Goal: Task Accomplishment & Management: Use online tool/utility

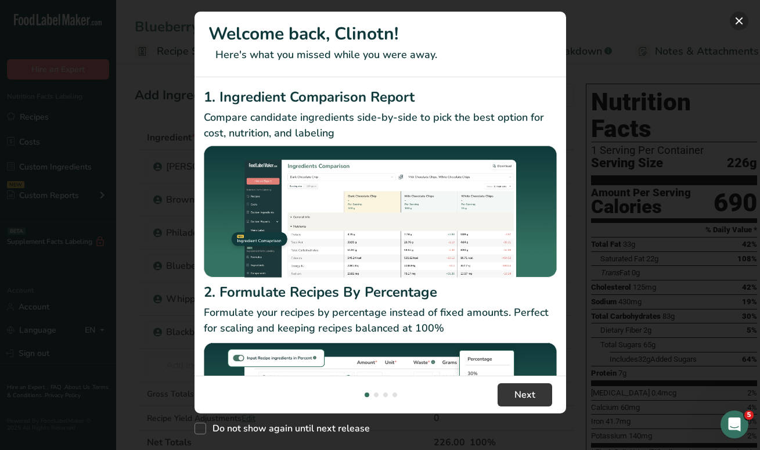
click at [740, 16] on button "New Features" at bounding box center [739, 21] width 19 height 19
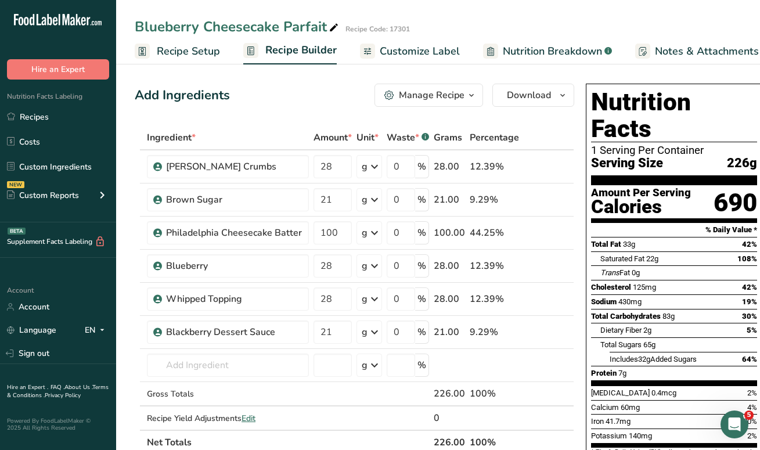
click at [668, 51] on span "Notes & Attachments" at bounding box center [707, 52] width 104 height 16
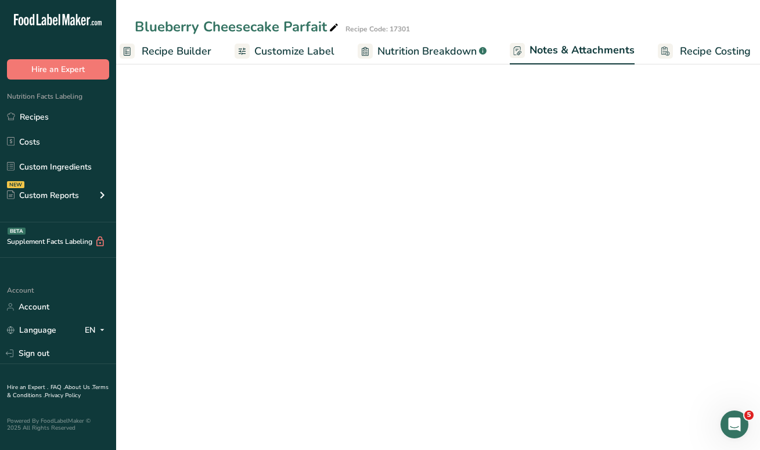
scroll to position [0, 134]
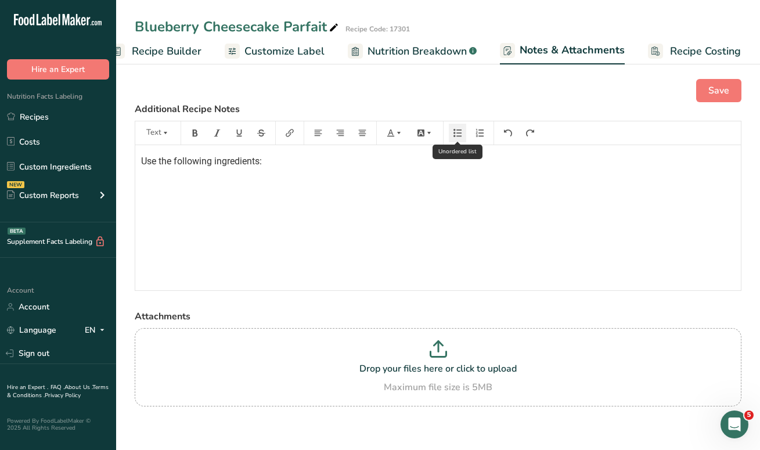
click at [458, 131] on icon "button" at bounding box center [458, 133] width 8 height 8
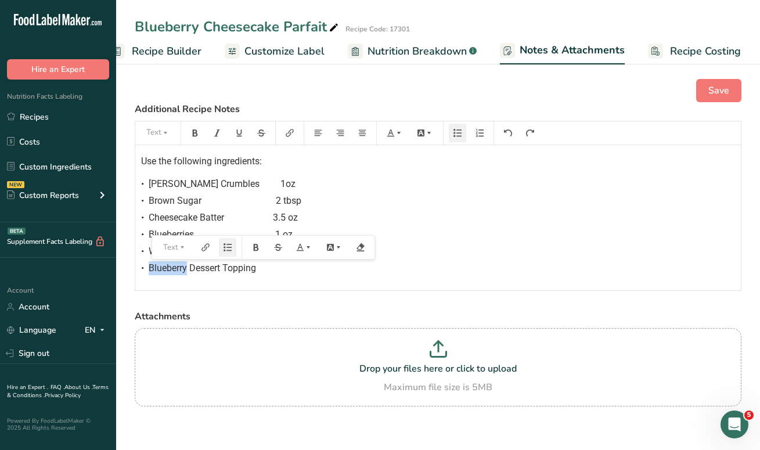
drag, startPoint x: 150, startPoint y: 269, endPoint x: 187, endPoint y: 267, distance: 36.7
click at [188, 267] on span "Blueberry Dessert Topping" at bounding box center [202, 267] width 107 height 11
click at [271, 266] on div "• Blackberry Dessert Topping" at bounding box center [438, 268] width 594 height 14
click at [279, 251] on span "Whipped Topping 1 oz" at bounding box center [223, 251] width 148 height 11
click at [286, 269] on div "• Blackberry Dessert Topping 2" at bounding box center [438, 268] width 594 height 14
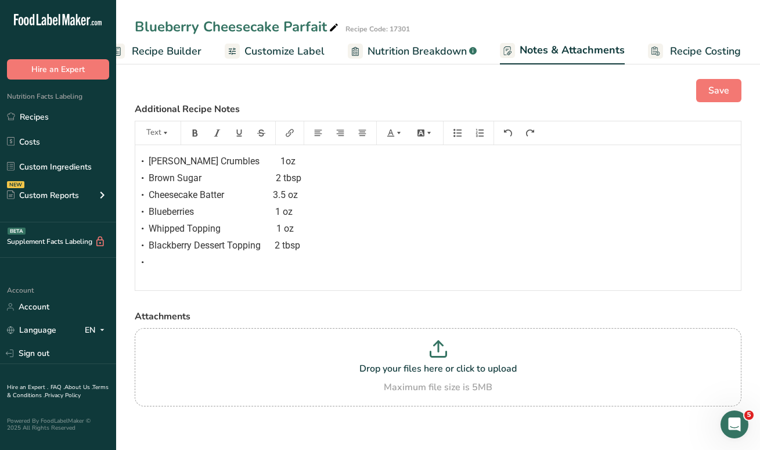
scroll to position [16, 0]
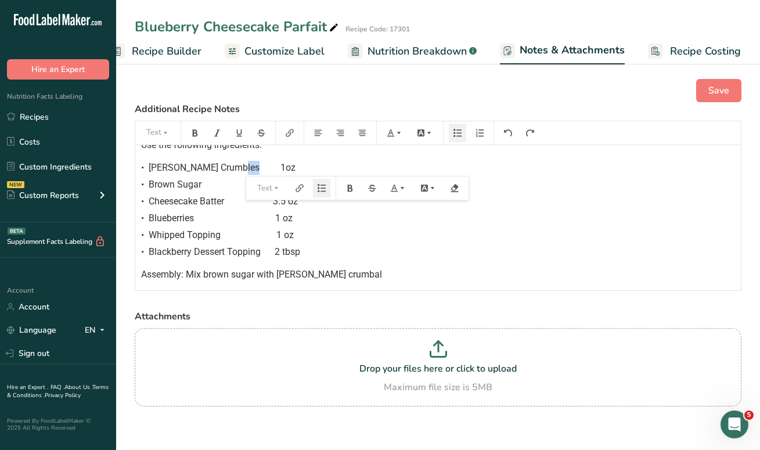
drag, startPoint x: 252, startPoint y: 162, endPoint x: 242, endPoint y: 162, distance: 10.5
click at [242, 162] on span "Graham Craker Crumbles 1oz" at bounding box center [222, 167] width 147 height 11
click at [261, 161] on div "• Graham Craker Crumbs 1oz" at bounding box center [438, 168] width 594 height 14
click at [379, 268] on p "Assembly: Mix brown sugar with graham cracker crumbal" at bounding box center [438, 275] width 594 height 14
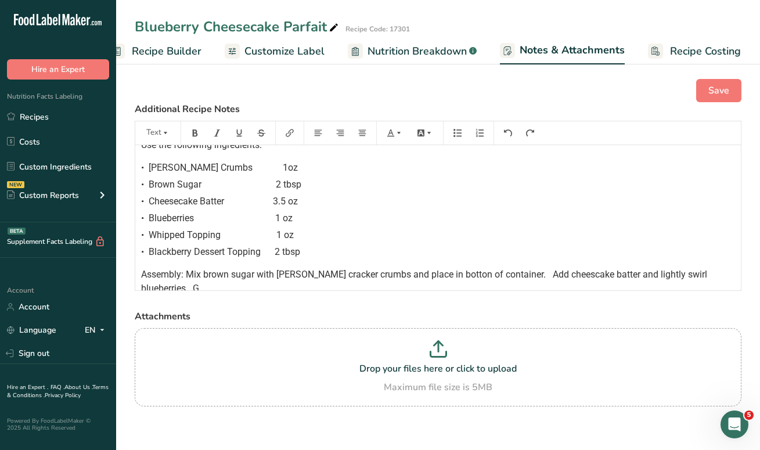
scroll to position [20, 0]
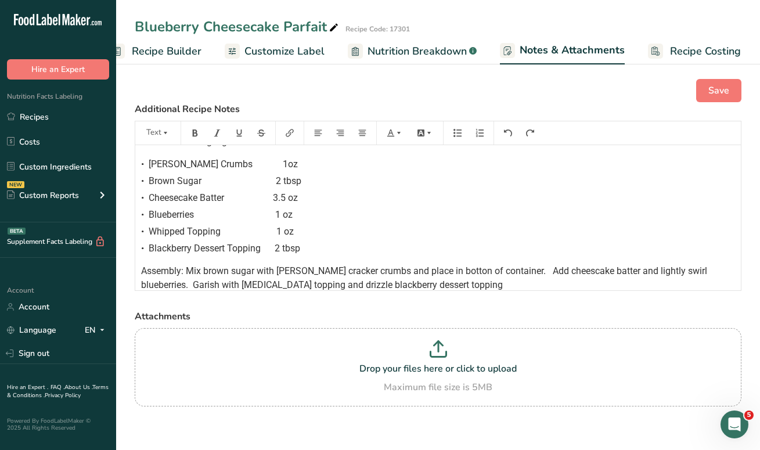
click at [308, 286] on span "Assembly: Mix brown sugar with graham cracker crumbs and place in botton of con…" at bounding box center [425, 277] width 569 height 25
click at [444, 287] on p "Assembly: Mix brown sugar with graham cracker crumbs and place in botton of con…" at bounding box center [438, 278] width 594 height 28
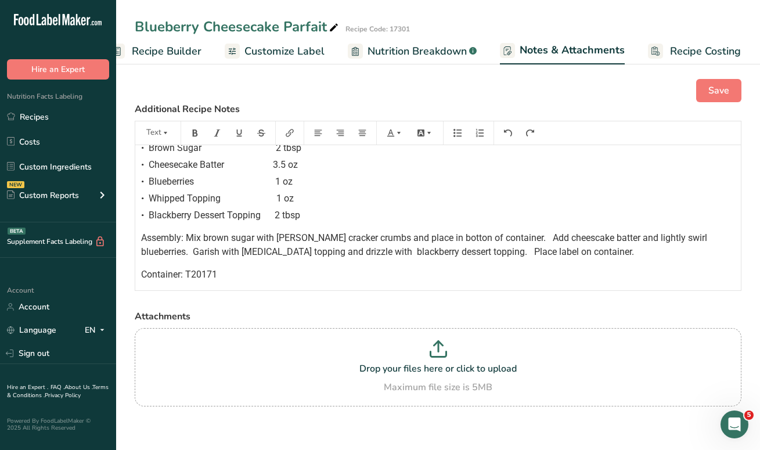
scroll to position [53, 0]
click at [415, 251] on span "Assembly: Mix brown sugar with graham cracker crumbs and place in botton of con…" at bounding box center [425, 244] width 569 height 25
click at [411, 251] on span "Assembly: Mix brown sugar with graham cracker crumbs and place in botton of con…" at bounding box center [425, 244] width 569 height 25
click at [590, 250] on p "Assembly: Mix brown sugar with [PERSON_NAME] cracker crumbs and place in botton…" at bounding box center [438, 245] width 594 height 28
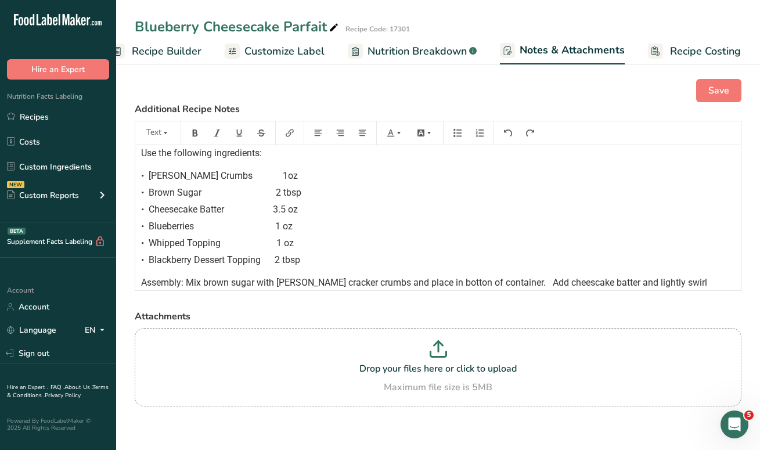
scroll to position [2, 0]
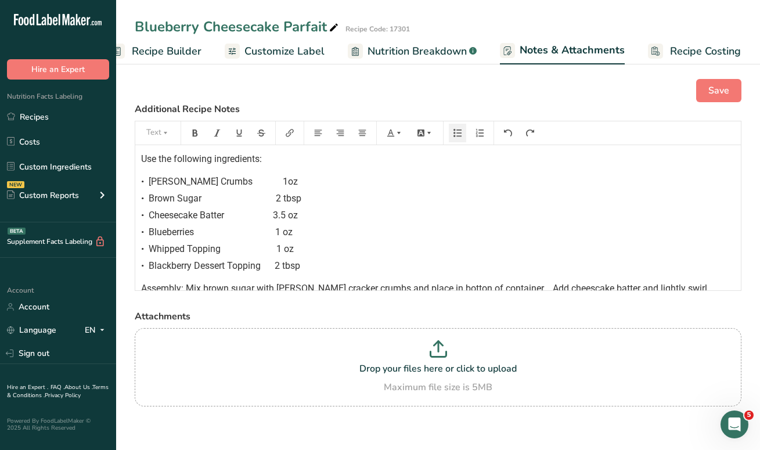
click at [449, 256] on div "• Whipped Topping 1 oz" at bounding box center [438, 249] width 594 height 14
click at [281, 177] on span "Graham Cracker Crumbs 1oz" at bounding box center [223, 181] width 149 height 11
click at [393, 214] on div "• Cheesecake Batter 3.5 oz" at bounding box center [438, 215] width 594 height 14
click at [712, 89] on span "Save" at bounding box center [718, 91] width 21 height 14
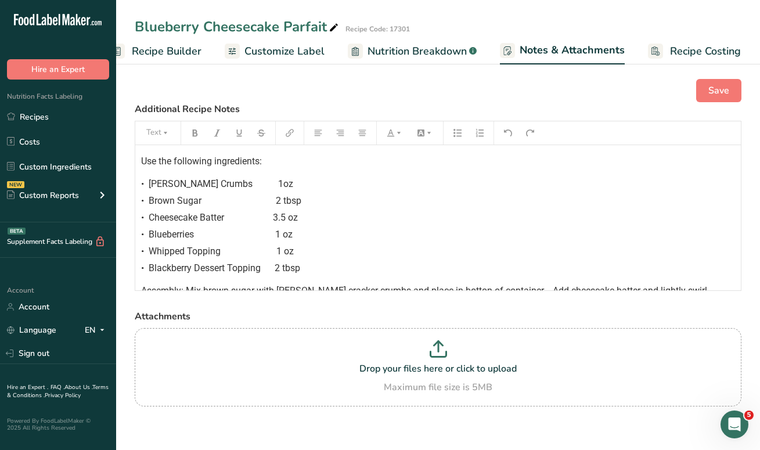
scroll to position [0, 0]
click at [287, 48] on span "Customize Label" at bounding box center [284, 52] width 80 height 16
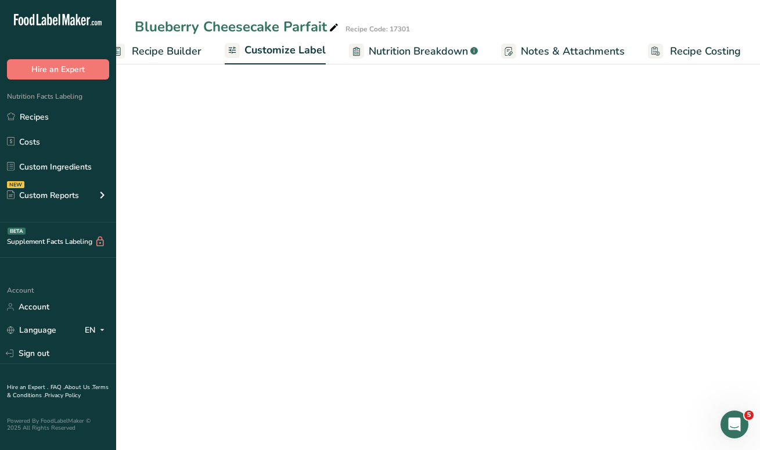
scroll to position [0, 133]
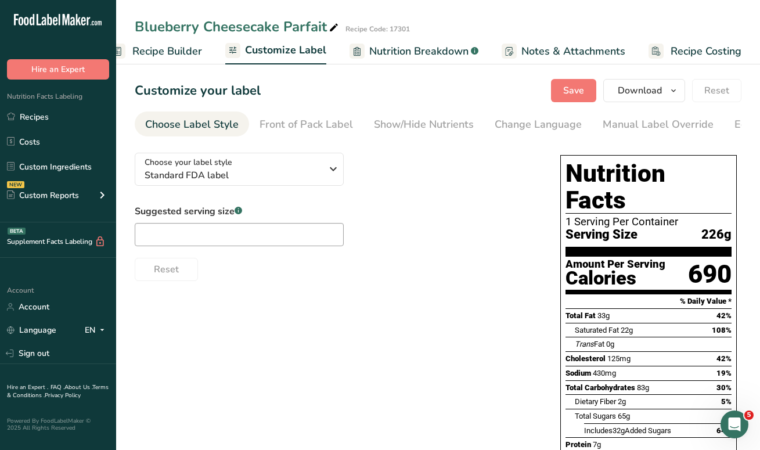
click at [189, 51] on span "Recipe Builder" at bounding box center [167, 52] width 70 height 16
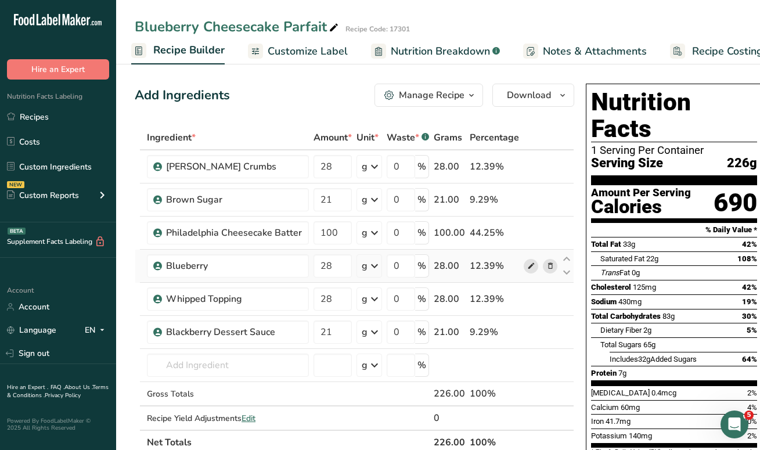
click at [527, 265] on icon at bounding box center [531, 266] width 8 height 12
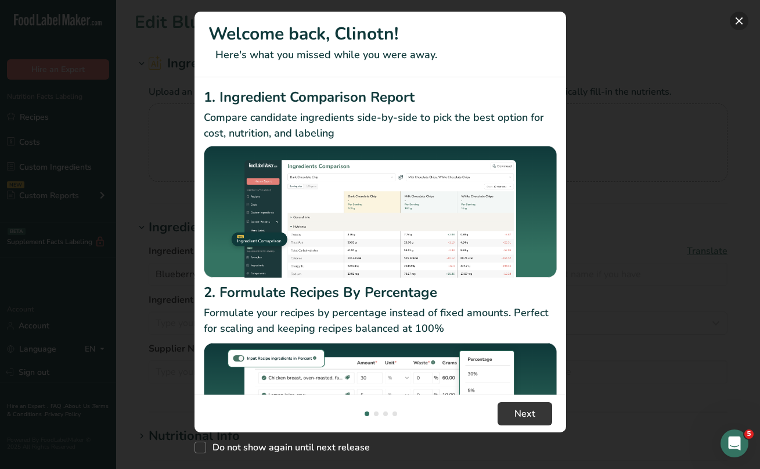
click at [736, 17] on button "New Features" at bounding box center [739, 21] width 19 height 19
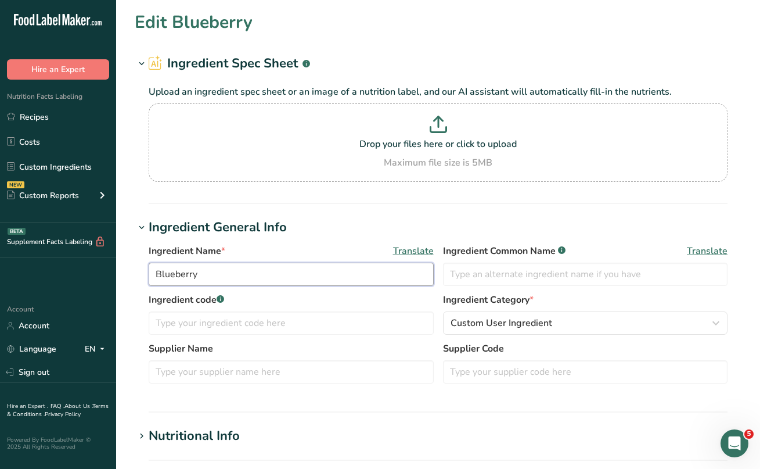
click at [206, 274] on input "Blueberry" at bounding box center [291, 273] width 285 height 23
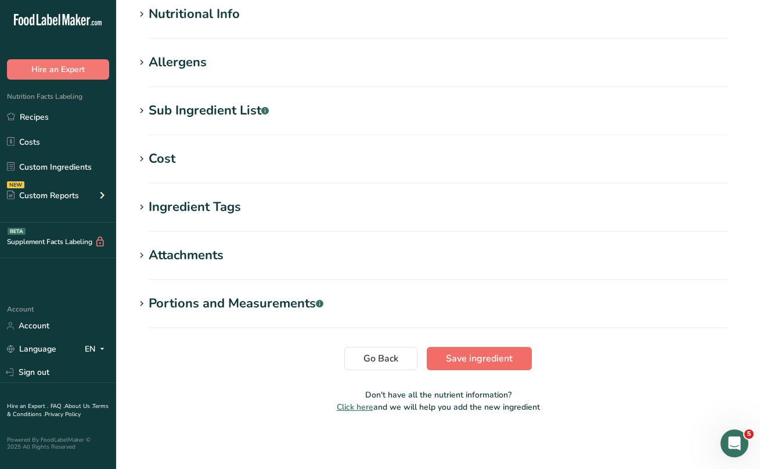
type input "Blueberries"
click at [489, 355] on span "Save ingredient" at bounding box center [479, 358] width 67 height 14
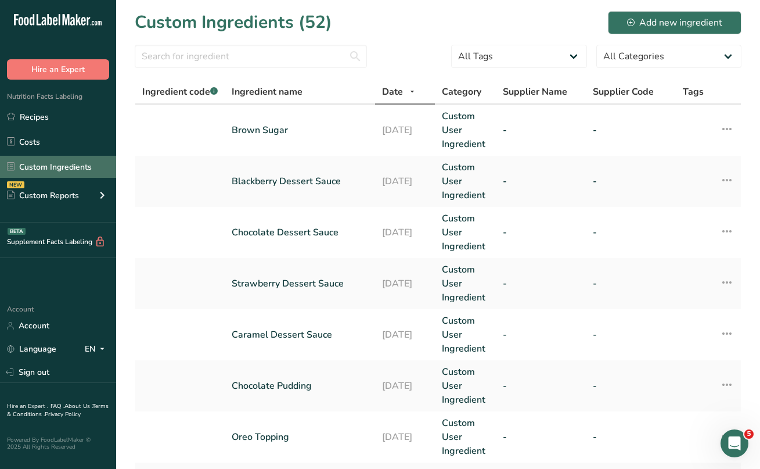
click at [57, 163] on link "Custom Ingredients" at bounding box center [58, 167] width 116 height 22
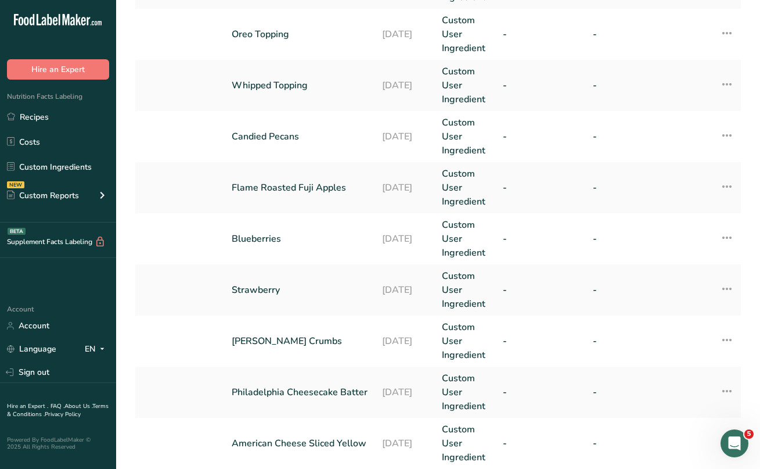
scroll to position [404, 0]
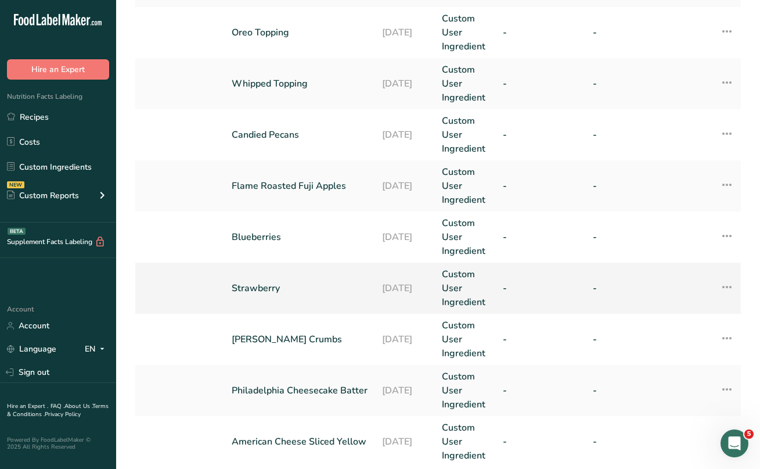
click at [726, 286] on icon at bounding box center [727, 286] width 14 height 21
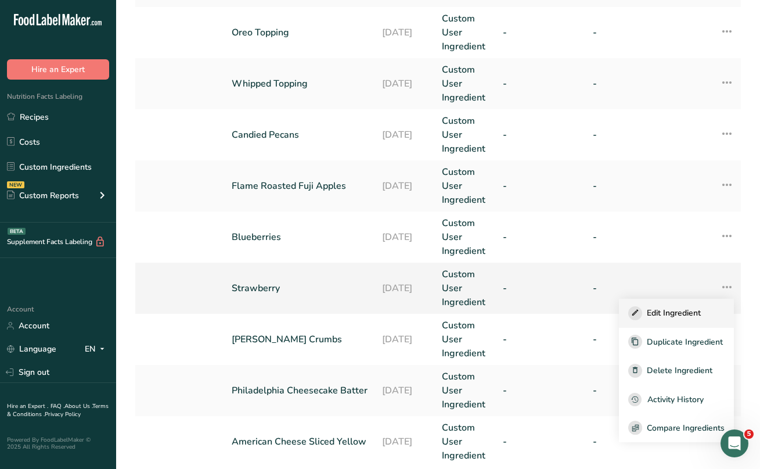
click at [685, 308] on span "Edit Ingredient" at bounding box center [674, 313] width 54 height 12
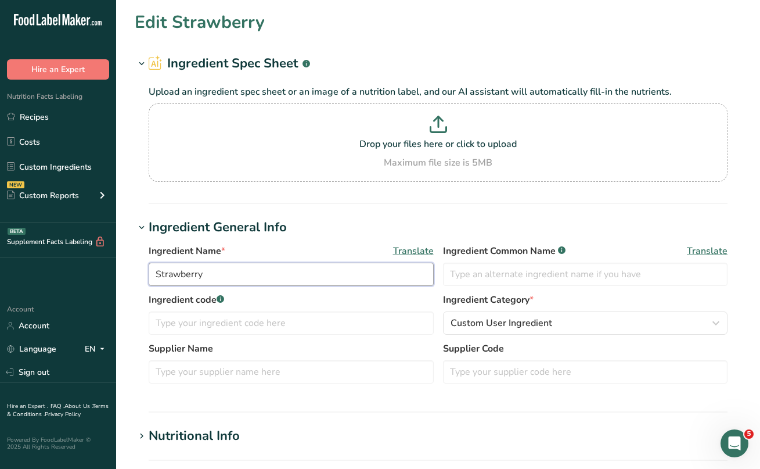
click at [218, 275] on input "Strawberry" at bounding box center [291, 273] width 285 height 23
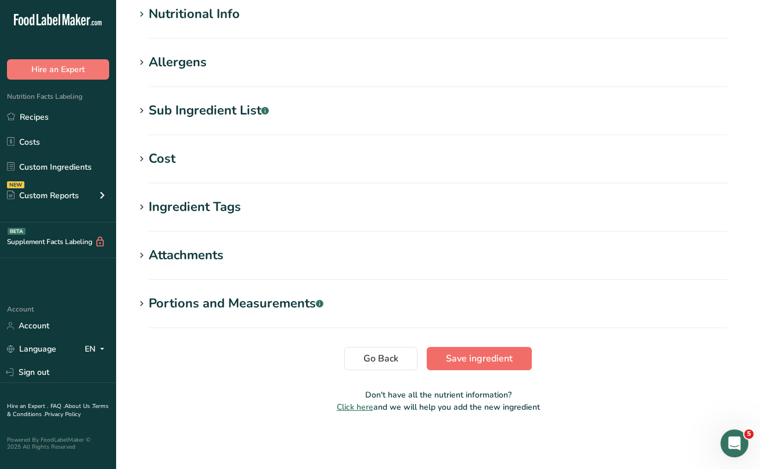
type input "Strawberries"
click at [456, 351] on button "Save ingredient" at bounding box center [479, 358] width 105 height 23
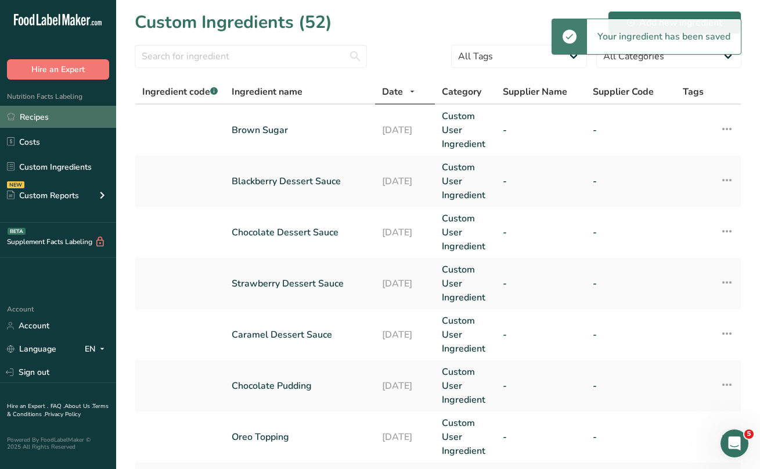
click at [42, 118] on link "Recipes" at bounding box center [58, 117] width 116 height 22
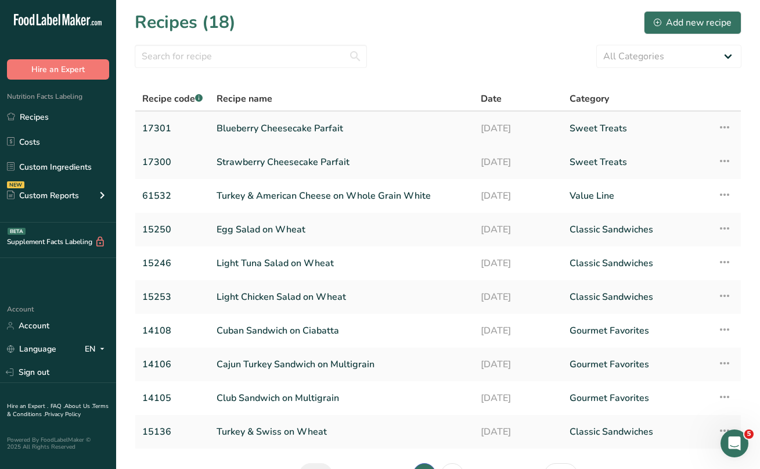
click at [281, 128] on link "Blueberry Cheesecake Parfait" at bounding box center [342, 128] width 250 height 24
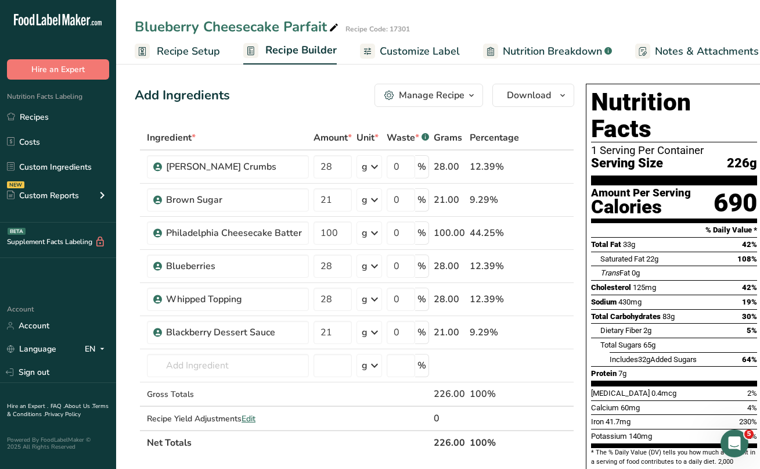
click at [471, 94] on icon "button" at bounding box center [471, 95] width 9 height 15
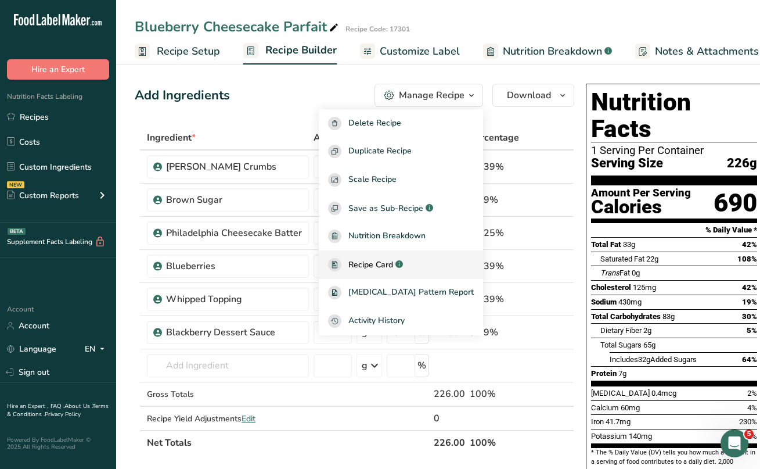
click at [393, 264] on span "Recipe Card" at bounding box center [370, 264] width 45 height 12
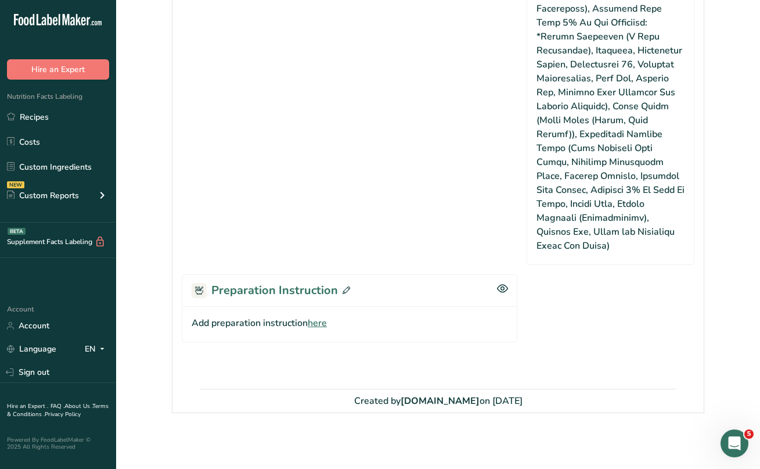
scroll to position [785, 0]
click at [345, 288] on icon at bounding box center [347, 290] width 8 height 8
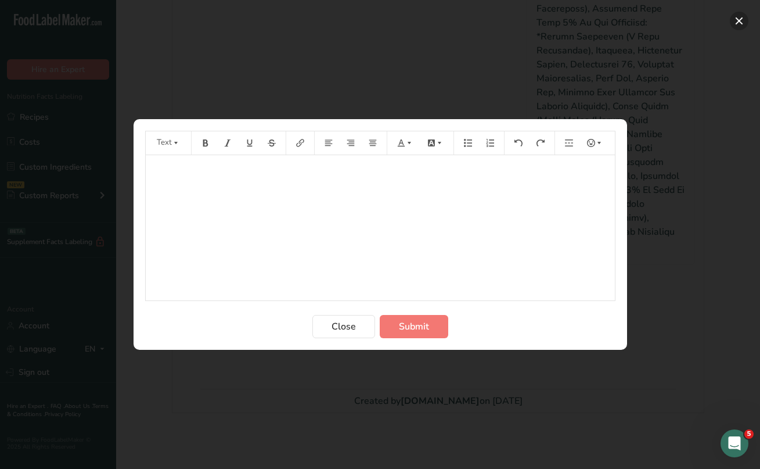
click at [740, 21] on button "Preparation instructions modal" at bounding box center [739, 21] width 19 height 19
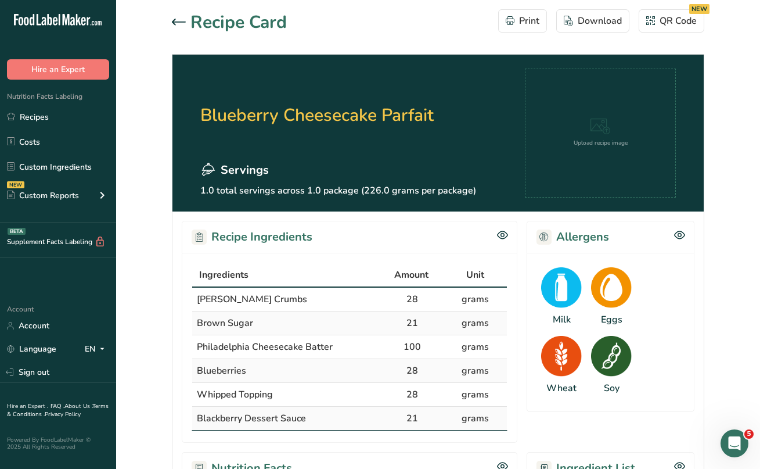
scroll to position [0, 0]
click at [41, 116] on link "Recipes" at bounding box center [58, 117] width 116 height 22
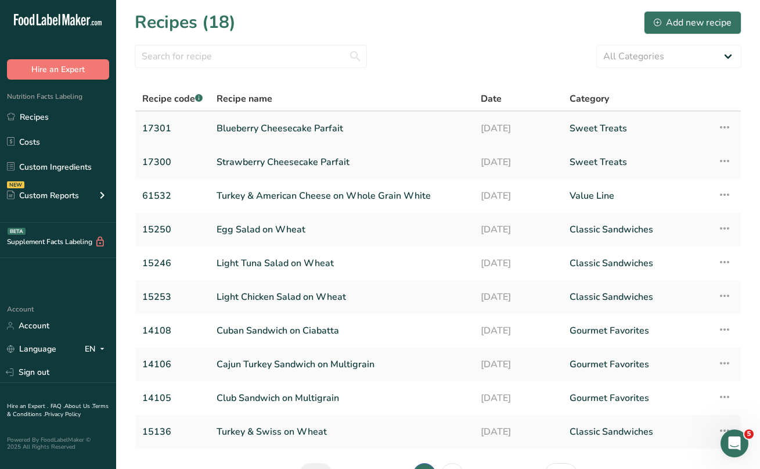
click at [337, 127] on link "Blueberry Cheesecake Parfait" at bounding box center [342, 128] width 250 height 24
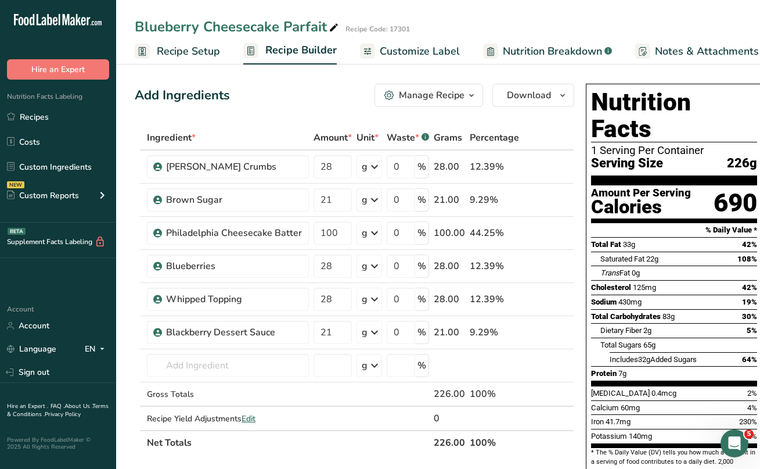
click at [666, 55] on span "Notes & Attachments" at bounding box center [707, 52] width 104 height 16
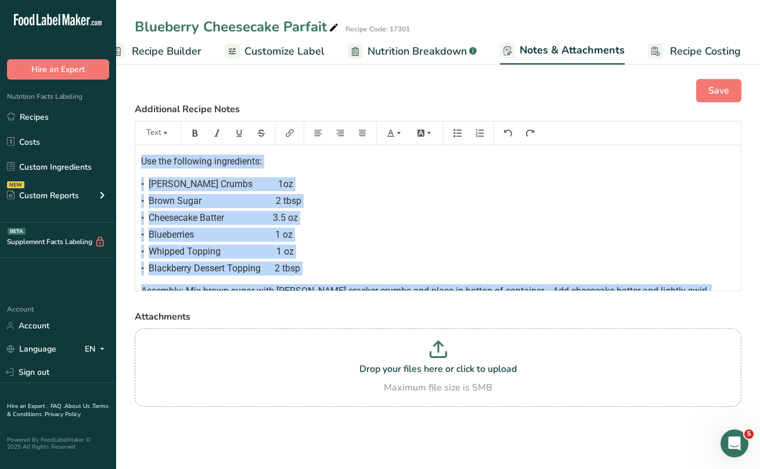
scroll to position [53, 0]
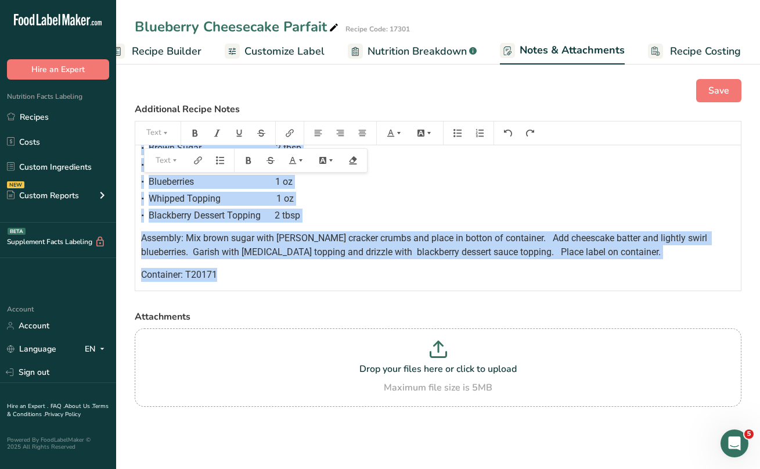
drag, startPoint x: 141, startPoint y: 161, endPoint x: 250, endPoint y: 294, distance: 171.7
click at [250, 294] on div "Save Additional Recipe Notes Text Use the following ingredients: • [PERSON_NAME…" at bounding box center [438, 257] width 644 height 395
copy div "Use the following ingredients: • [PERSON_NAME] Cracker Crumbs 1oz • Brown Sugar…"
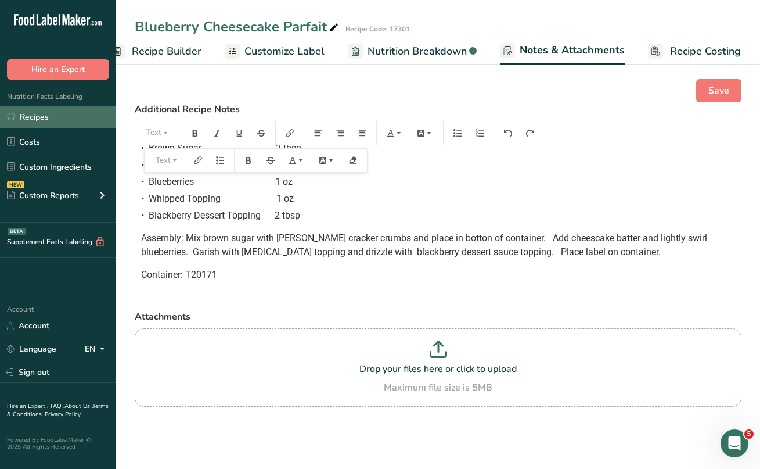
click at [42, 120] on link "Recipes" at bounding box center [58, 117] width 116 height 22
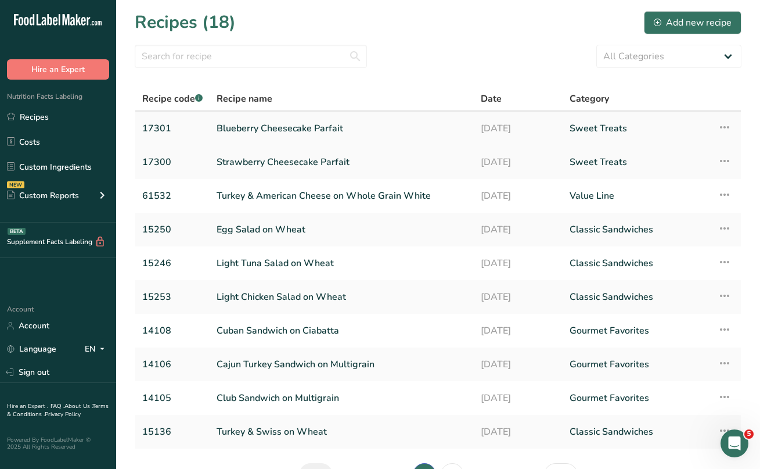
click at [336, 126] on link "Blueberry Cheesecake Parfait" at bounding box center [342, 128] width 250 height 24
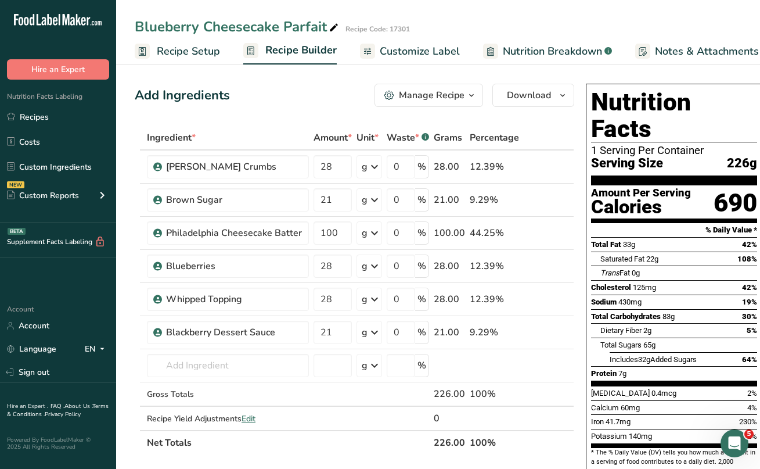
click at [443, 91] on div "Manage Recipe" at bounding box center [432, 95] width 66 height 14
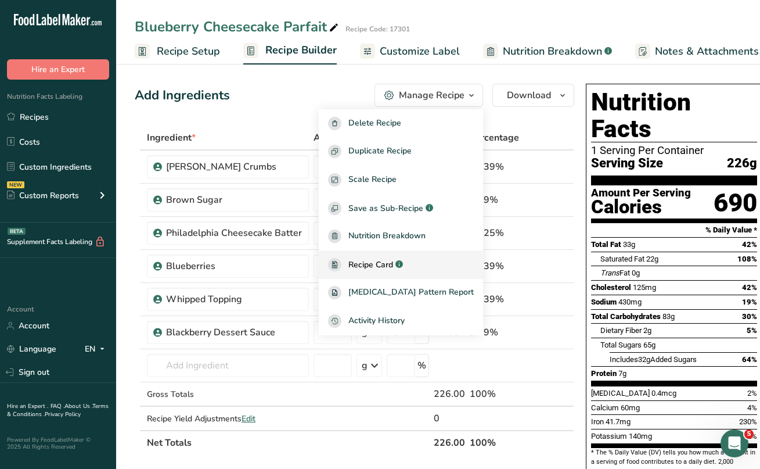
click at [388, 262] on span "Recipe Card" at bounding box center [370, 264] width 45 height 12
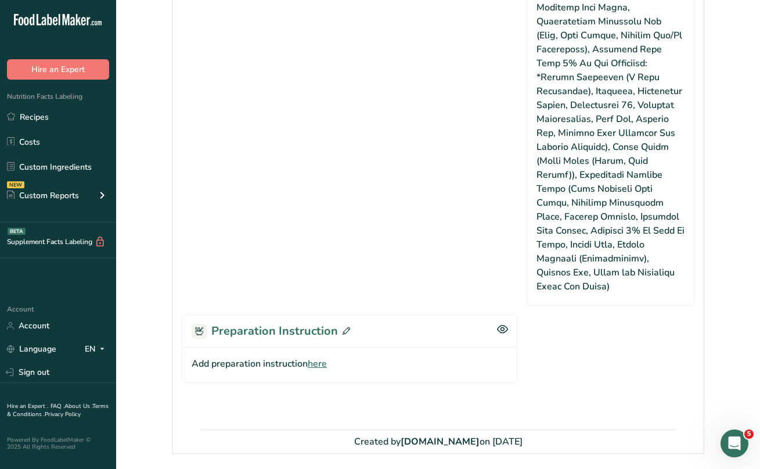
scroll to position [753, 0]
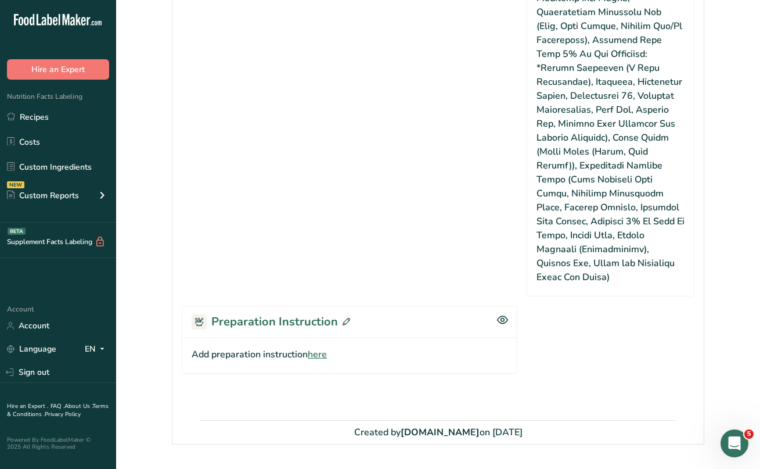
click at [343, 320] on icon at bounding box center [347, 322] width 8 height 8
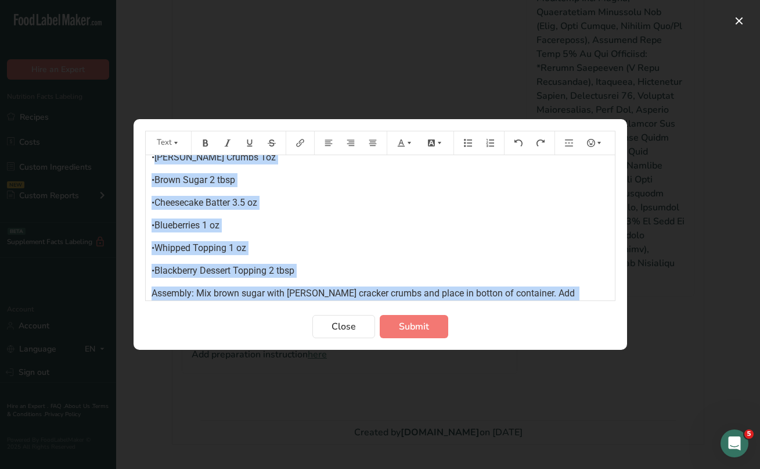
scroll to position [47, 0]
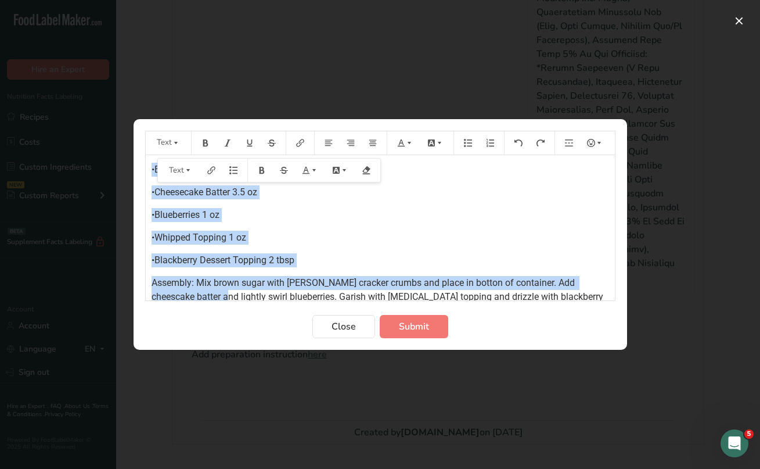
drag, startPoint x: 155, startPoint y: 191, endPoint x: 318, endPoint y: 262, distance: 177.4
click at [318, 262] on div "Use the following ingredients: •[PERSON_NAME] Cracker Crumbs 1oz •Brown Sugar 2…" at bounding box center [380, 224] width 469 height 232
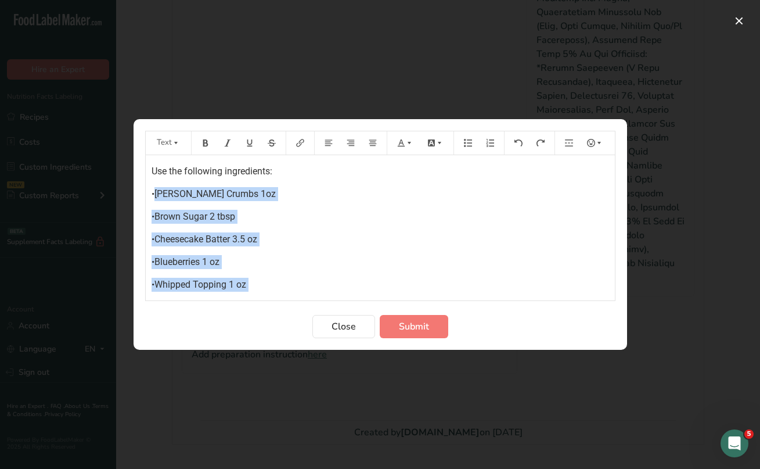
scroll to position [0, 0]
click at [154, 207] on div "Use the following ingredients: •[PERSON_NAME] Cracker Crumbs 1oz •Brown Sugar 2…" at bounding box center [380, 271] width 469 height 232
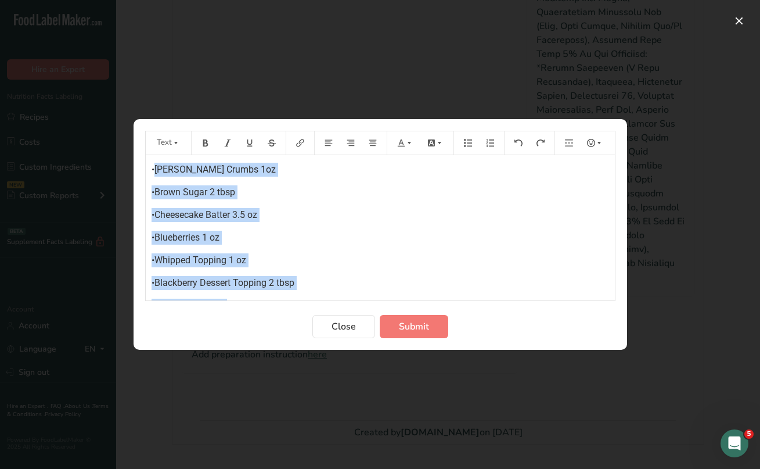
scroll to position [30, 0]
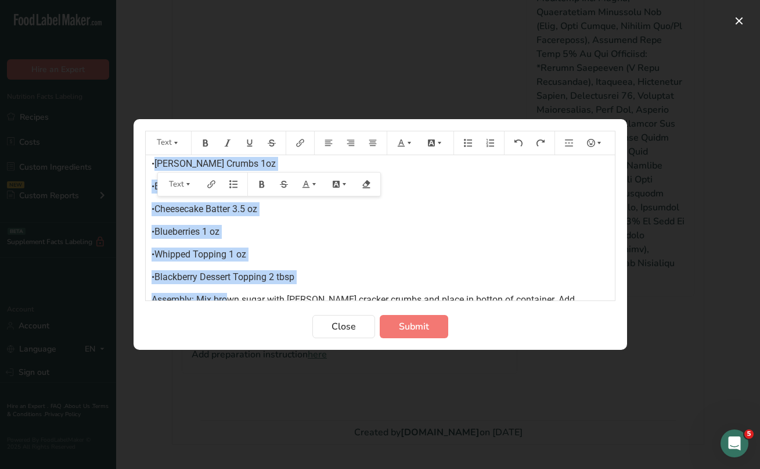
drag, startPoint x: 155, startPoint y: 190, endPoint x: 305, endPoint y: 279, distance: 174.4
click at [305, 279] on div "Use the following ingredients: •[PERSON_NAME] Cracker Crumbs 1oz •Brown Sugar 2…" at bounding box center [380, 241] width 469 height 232
click at [310, 210] on p "•Cheesecake Batter 3.5 oz" at bounding box center [381, 209] width 458 height 14
drag, startPoint x: 155, startPoint y: 164, endPoint x: 293, endPoint y: 287, distance: 185.0
click at [293, 287] on div "Use the following ingredients: •[PERSON_NAME] Cracker Crumbs 1oz •Brown Sugar 2…" at bounding box center [380, 241] width 469 height 232
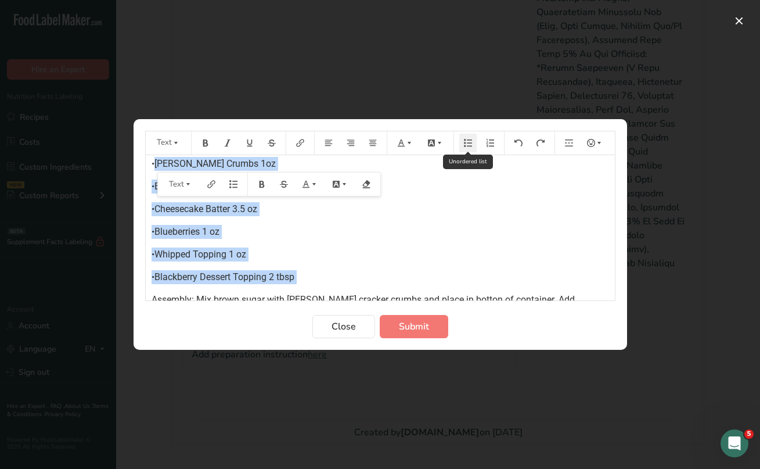
click at [474, 144] on button "Preparation instructions modal" at bounding box center [467, 143] width 17 height 19
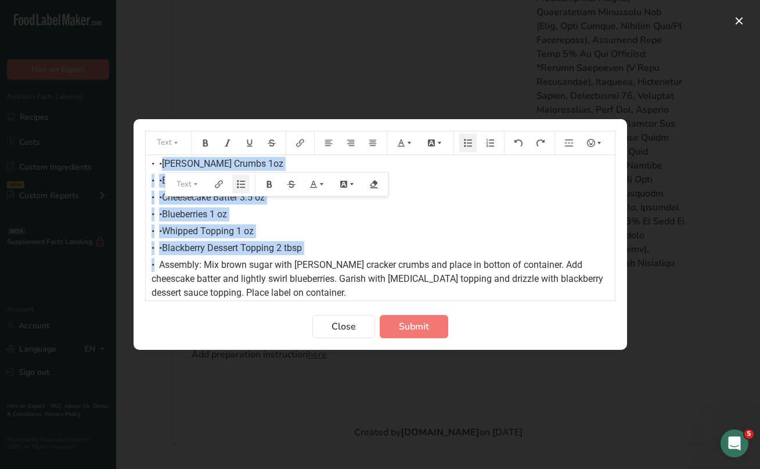
click at [437, 202] on div "• •Cheesecake Batter 3.5 oz" at bounding box center [381, 197] width 458 height 14
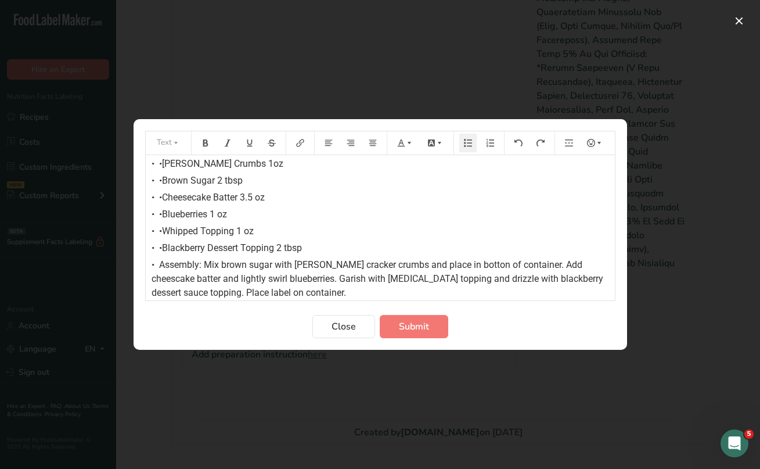
click at [160, 261] on span "Assembly: Mix brown sugar with [PERSON_NAME] cracker crumbs and place in botton…" at bounding box center [379, 278] width 454 height 39
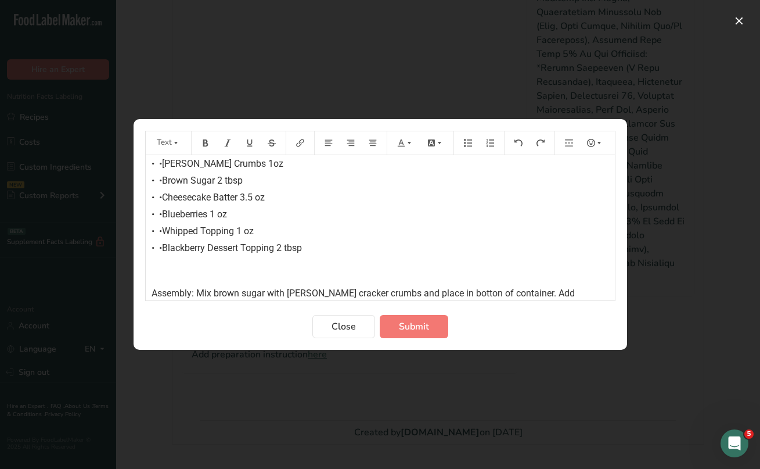
click at [148, 271] on div "Use the following ingredients: • •[PERSON_NAME] Cracker Crumbs 1oz • •Brown Sug…" at bounding box center [380, 238] width 469 height 226
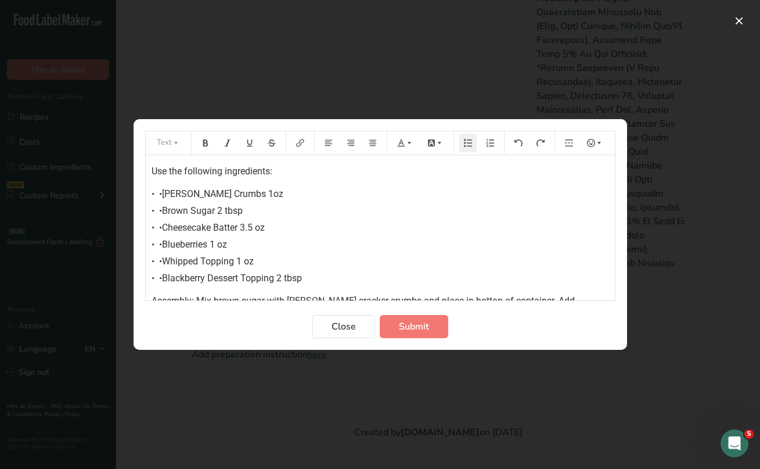
scroll to position [0, 0]
drag, startPoint x: 162, startPoint y: 194, endPoint x: 315, endPoint y: 275, distance: 173.3
click at [315, 275] on div "Use the following ingredients: • •[PERSON_NAME] Cracker Crumbs 1oz • •Brown Sug…" at bounding box center [380, 256] width 469 height 203
click at [476, 141] on button "Preparation instructions modal" at bounding box center [467, 143] width 17 height 19
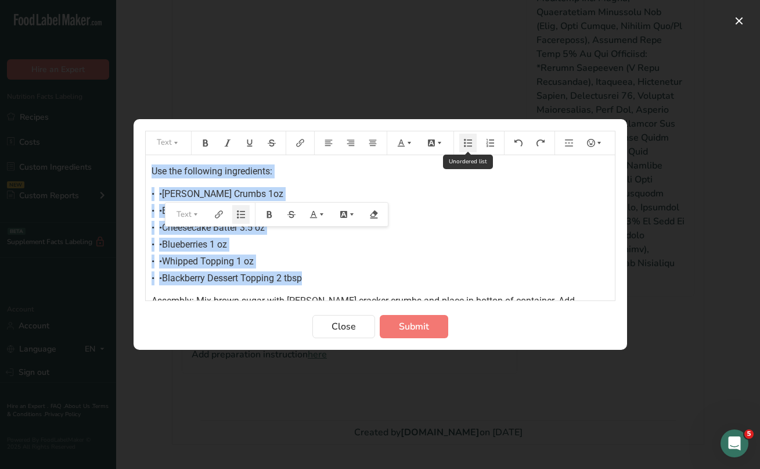
scroll to position [12, 0]
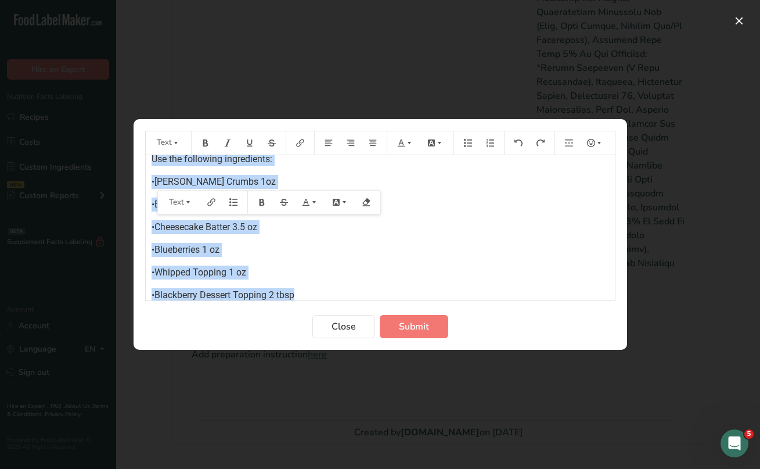
click at [347, 237] on div "Use the following ingredients: •[PERSON_NAME] Cracker Crumbs 1oz •Brown Sugar 2…" at bounding box center [380, 259] width 469 height 232
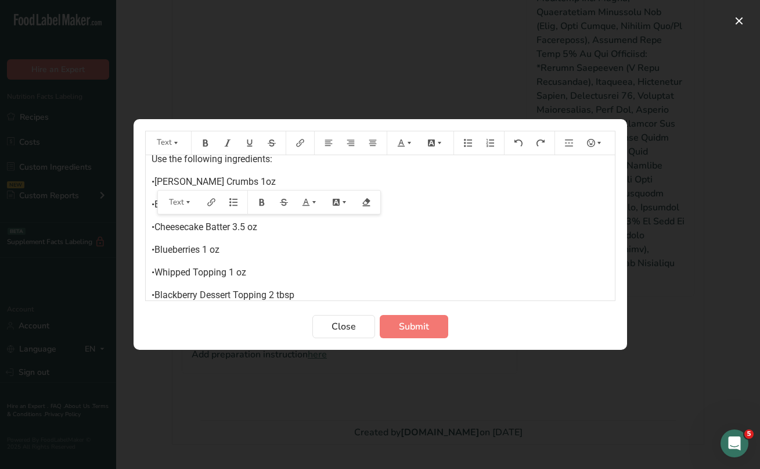
drag, startPoint x: 155, startPoint y: 181, endPoint x: 306, endPoint y: 294, distance: 188.4
click at [306, 294] on div "Use the following ingredients: •[PERSON_NAME] Cracker Crumbs 1oz •Brown Sugar 2…" at bounding box center [380, 259] width 469 height 232
click at [249, 248] on p "•Blueberries 1 oz" at bounding box center [381, 250] width 458 height 14
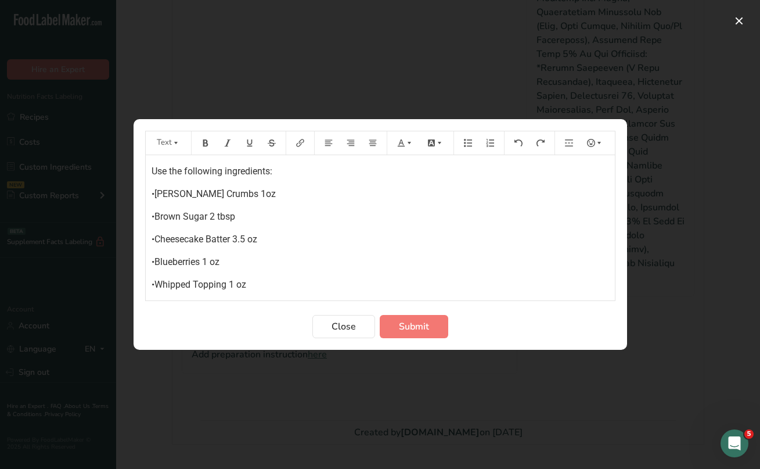
scroll to position [0, 0]
click at [156, 195] on span "•[PERSON_NAME] Crumbs 1oz" at bounding box center [214, 193] width 124 height 11
click at [156, 214] on span "•Brown Sugar 2 tbsp" at bounding box center [194, 216] width 84 height 11
click at [156, 235] on span "•Cheesecake Batter 3.5 oz" at bounding box center [205, 238] width 106 height 11
click at [156, 259] on span "•Blueberries 1 oz" at bounding box center [186, 261] width 68 height 11
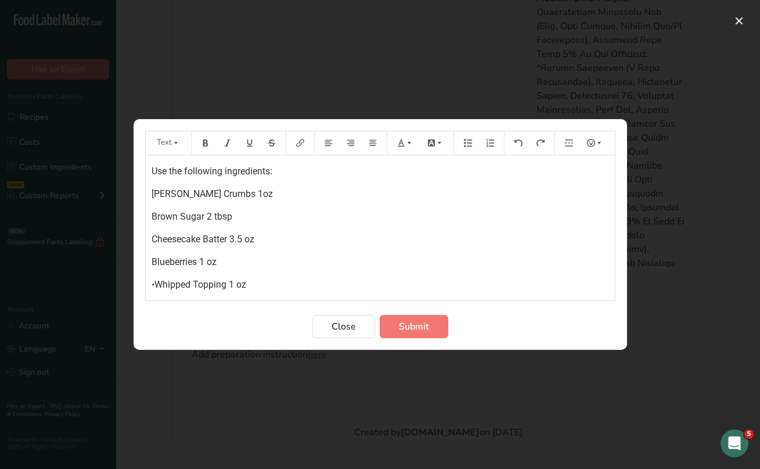
click at [156, 280] on span "•Whipped Topping 1 oz" at bounding box center [199, 284] width 95 height 11
drag, startPoint x: 153, startPoint y: 191, endPoint x: 253, endPoint y: 282, distance: 135.7
click at [253, 282] on div "Use the following ingredients: [PERSON_NAME] Crumbs 1oz Brown Sugar 2 tbsp Chee…" at bounding box center [380, 271] width 469 height 232
click at [474, 147] on button "Preparation instructions modal" at bounding box center [467, 143] width 17 height 19
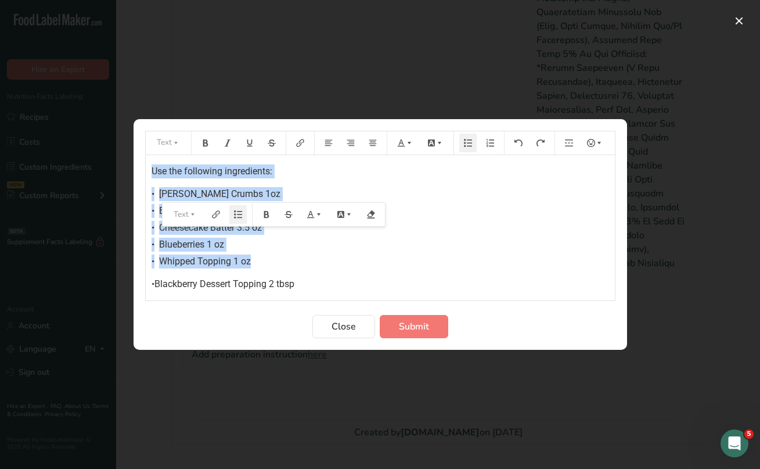
click at [375, 265] on div "• Whipped Topping 1 oz" at bounding box center [381, 261] width 458 height 14
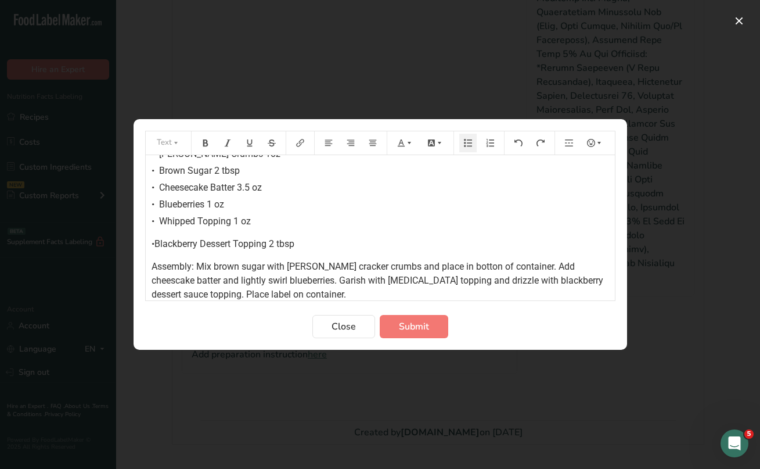
scroll to position [50, 0]
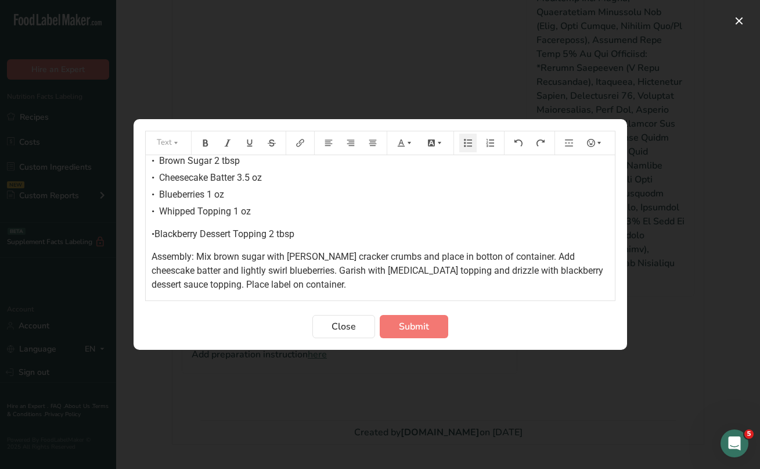
click at [154, 233] on span "•Blackberry Dessert Topping 2 tbsp" at bounding box center [223, 233] width 143 height 11
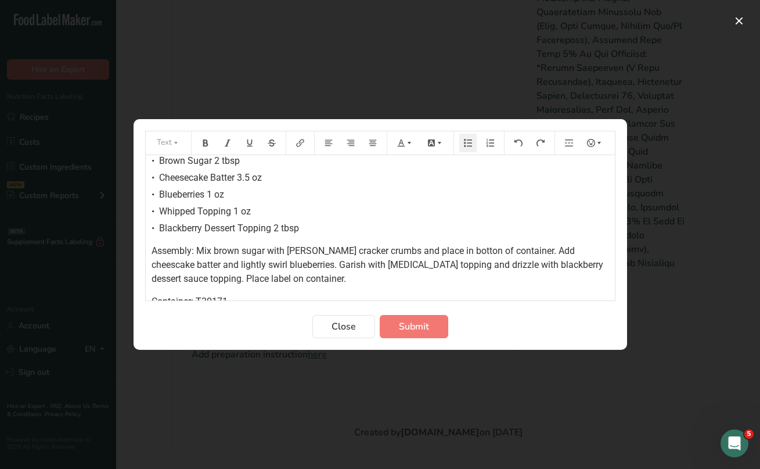
click at [329, 232] on div "• Blackberry Dessert Topping 2 tbsp" at bounding box center [381, 228] width 458 height 14
click at [478, 286] on div "Use the following ingredients: • [PERSON_NAME] Cracker Crumbs 1oz • Brown Sugar…" at bounding box center [380, 206] width 469 height 203
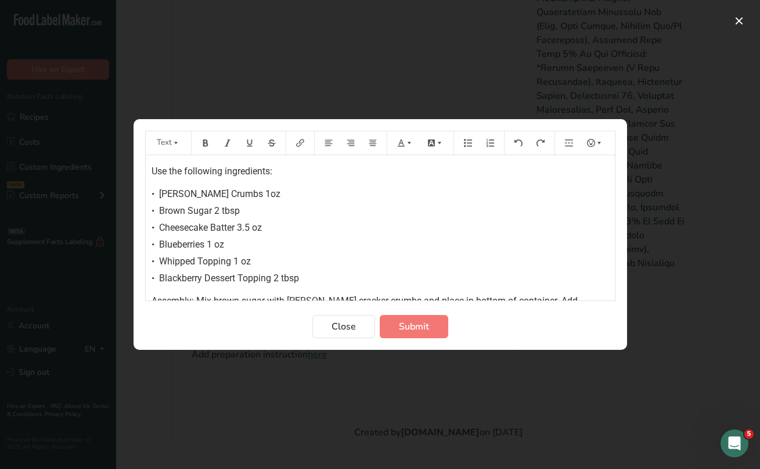
scroll to position [0, 0]
click at [438, 323] on button "Submit" at bounding box center [414, 326] width 69 height 23
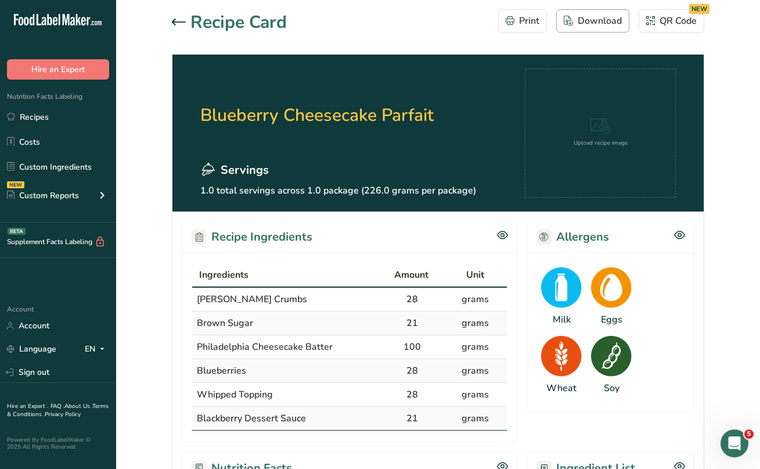
click at [591, 20] on div "Download" at bounding box center [593, 21] width 58 height 14
click at [42, 163] on link "Custom Ingredients" at bounding box center [58, 167] width 116 height 22
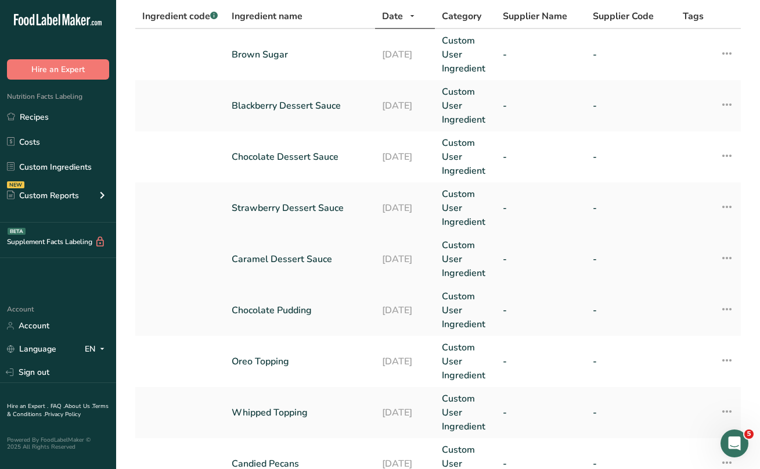
scroll to position [75, 0]
click at [314, 208] on link "Strawberry Dessert Sauce" at bounding box center [300, 208] width 136 height 14
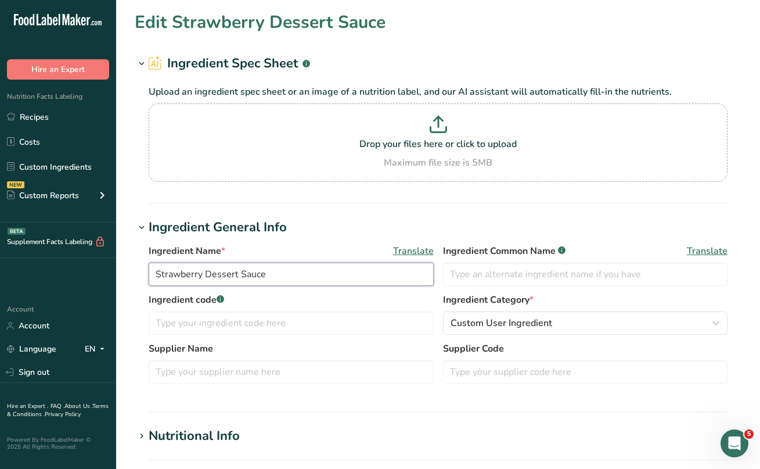
click at [272, 273] on input "Strawberry Dessert Sauce" at bounding box center [291, 273] width 285 height 23
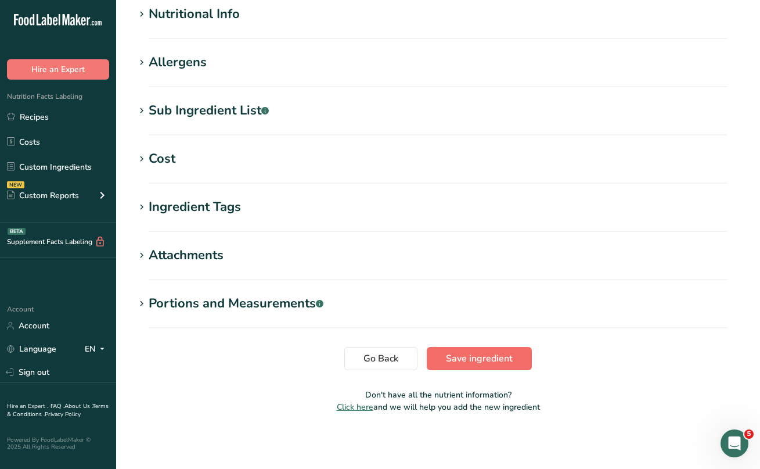
type input "Strawberry Dessert Sauce Topping"
click at [509, 358] on span "Save ingredient" at bounding box center [479, 358] width 67 height 14
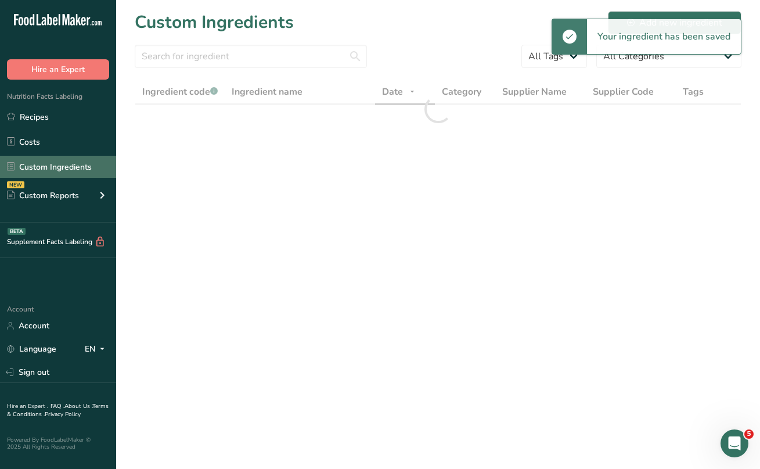
click at [85, 167] on link "Custom Ingredients" at bounding box center [58, 167] width 116 height 22
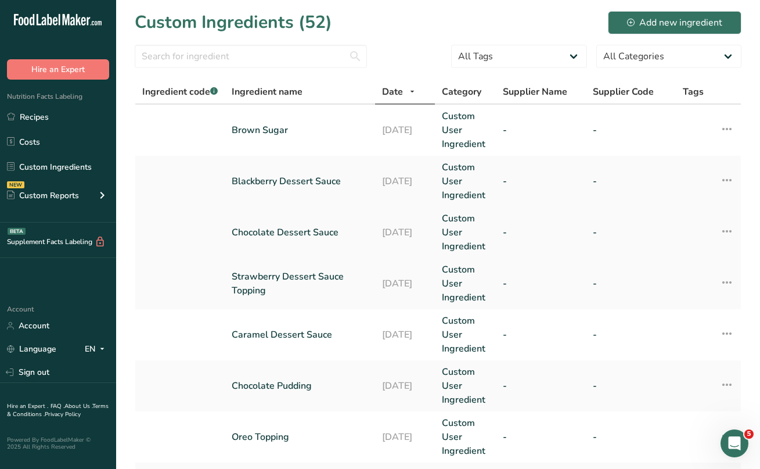
click at [312, 234] on link "Chocolate Dessert Sauce" at bounding box center [300, 232] width 136 height 14
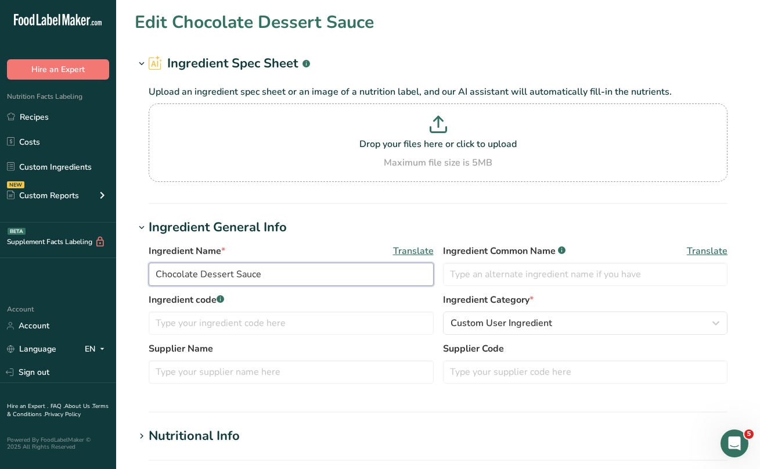
click at [277, 274] on input "Chocolate Dessert Sauce" at bounding box center [291, 273] width 285 height 23
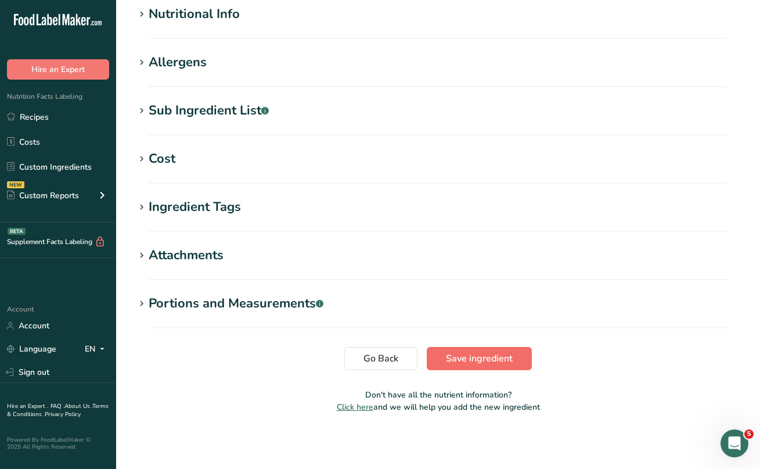
type input "Chocolate Dessert Sauce Topping"
click at [485, 347] on button "Save ingredient" at bounding box center [479, 358] width 105 height 23
